Goal: Task Accomplishment & Management: Use online tool/utility

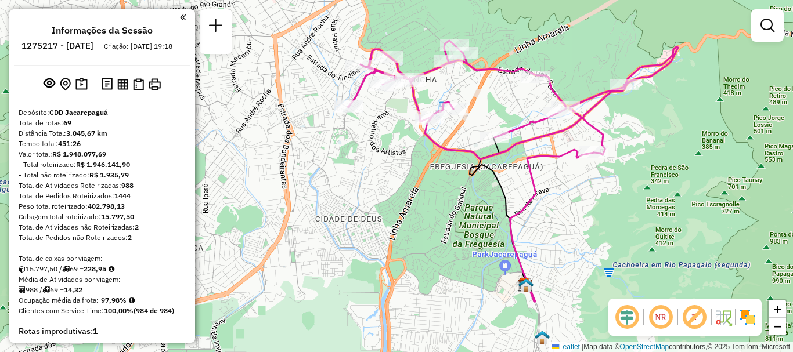
scroll to position [2940, 0]
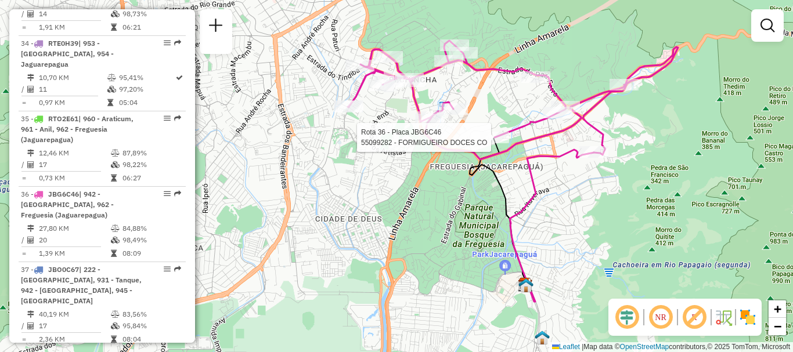
select select "**********"
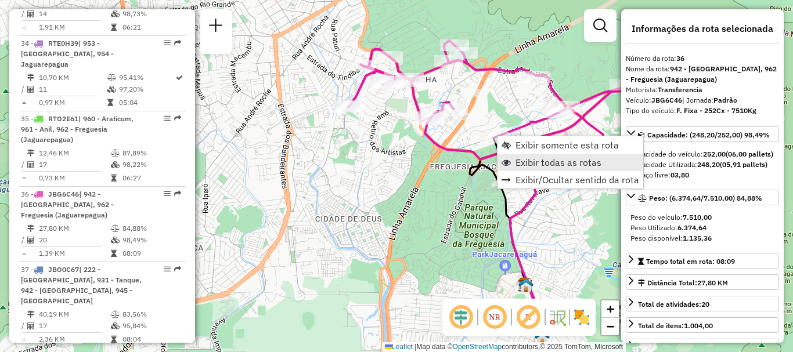
click at [522, 163] on span "Exibir todas as rotas" at bounding box center [559, 162] width 86 height 9
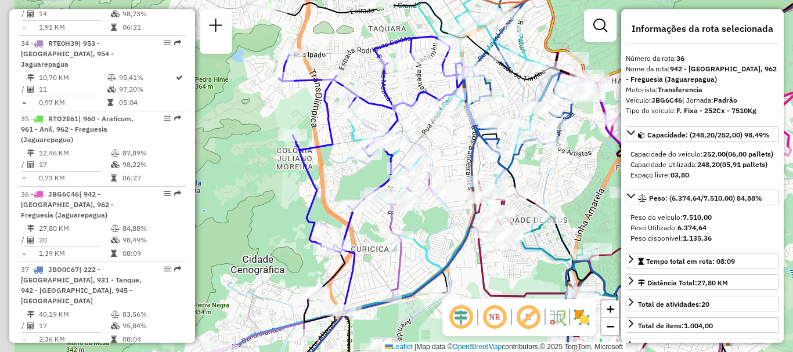
drag, startPoint x: 398, startPoint y: 167, endPoint x: 585, endPoint y: 165, distance: 187.5
click at [586, 168] on div "Janela de atendimento Grade de atendimento Capacidade Transportadoras Veículos …" at bounding box center [396, 176] width 793 height 352
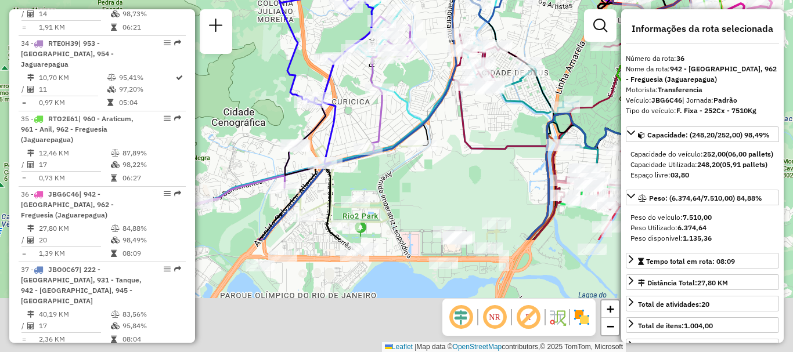
drag, startPoint x: 489, startPoint y: 294, endPoint x: 475, endPoint y: 134, distance: 160.8
click at [475, 134] on icon at bounding box center [580, 120] width 243 height 71
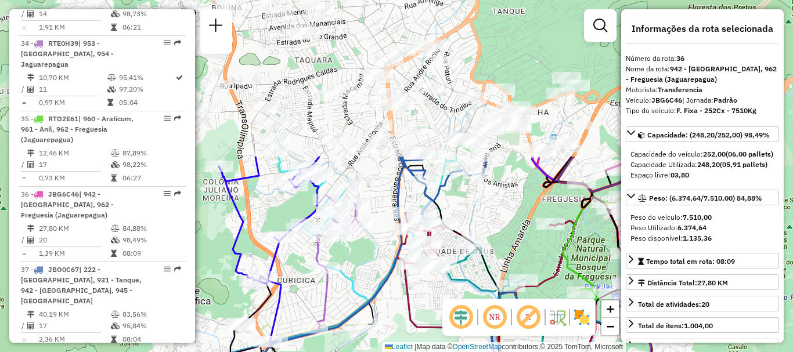
drag, startPoint x: 475, startPoint y: 152, endPoint x: 395, endPoint y: 375, distance: 237.1
click at [395, 352] on html "Aguarde... Pop-up bloqueado! Seu navegador bloqueou automáticamente a abertura …" at bounding box center [396, 176] width 793 height 352
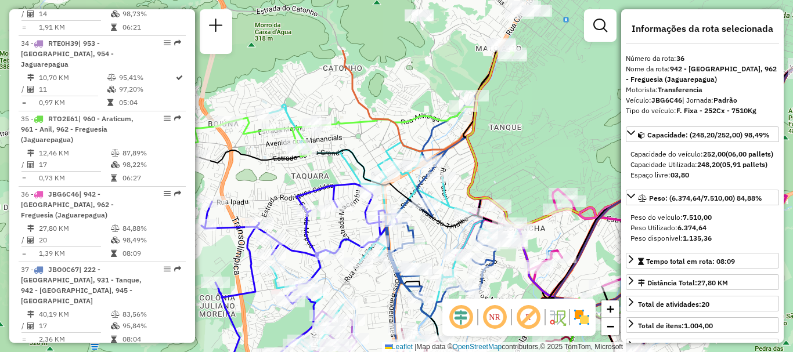
drag, startPoint x: 472, startPoint y: 112, endPoint x: 488, endPoint y: 165, distance: 55.8
click at [488, 165] on div "Janela de atendimento Grade de atendimento Capacidade Transportadoras Veículos …" at bounding box center [396, 176] width 793 height 352
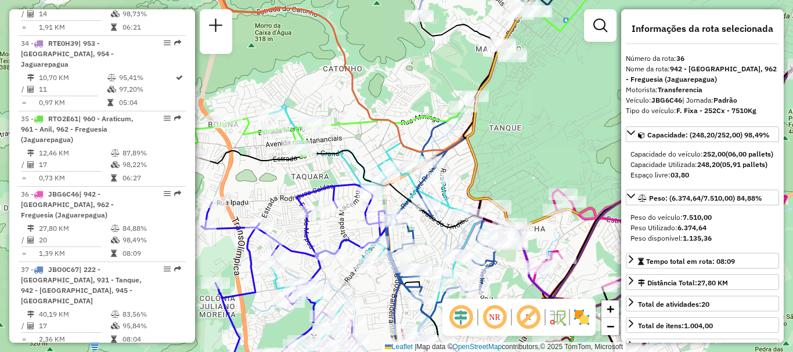
drag, startPoint x: 514, startPoint y: 103, endPoint x: 514, endPoint y: 127, distance: 23.8
click at [514, 127] on div "Janela de atendimento Grade de atendimento Capacidade Transportadoras Veículos …" at bounding box center [396, 176] width 793 height 352
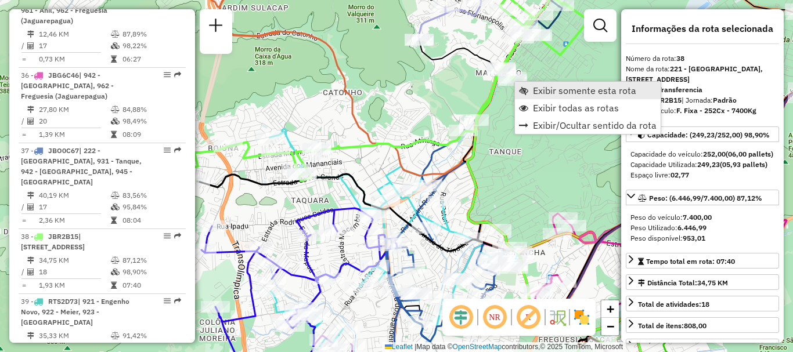
scroll to position [3080, 0]
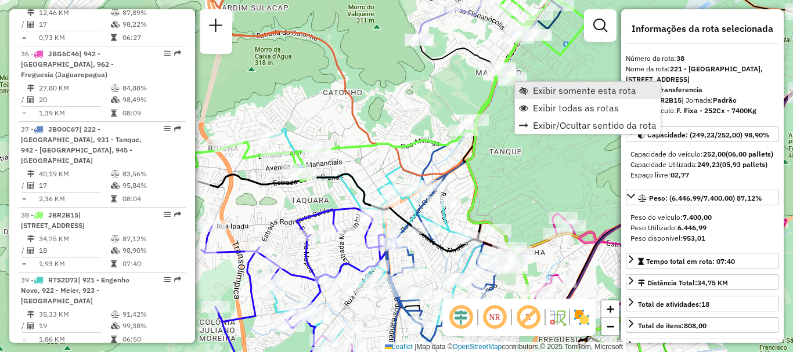
click at [535, 87] on span "Exibir somente esta rota" at bounding box center [584, 90] width 103 height 9
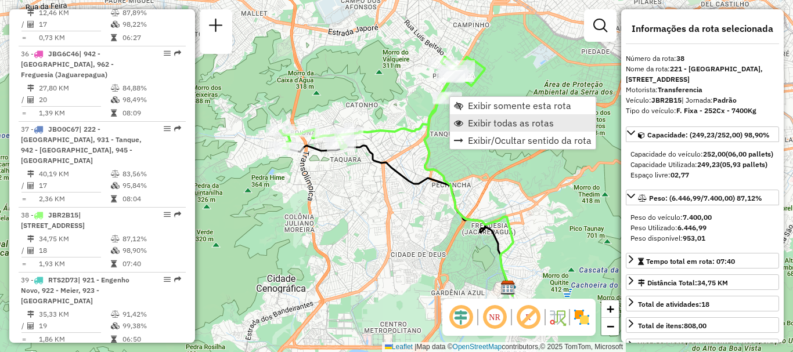
click at [471, 121] on span "Exibir todas as rotas" at bounding box center [511, 122] width 86 height 9
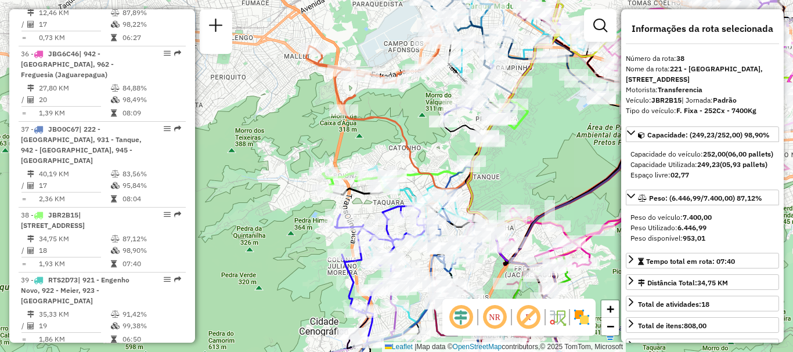
click at [543, 151] on div "Janela de atendimento Grade de atendimento Capacidade Transportadoras Veículos …" at bounding box center [396, 176] width 793 height 352
